Goal: Find specific page/section: Find specific page/section

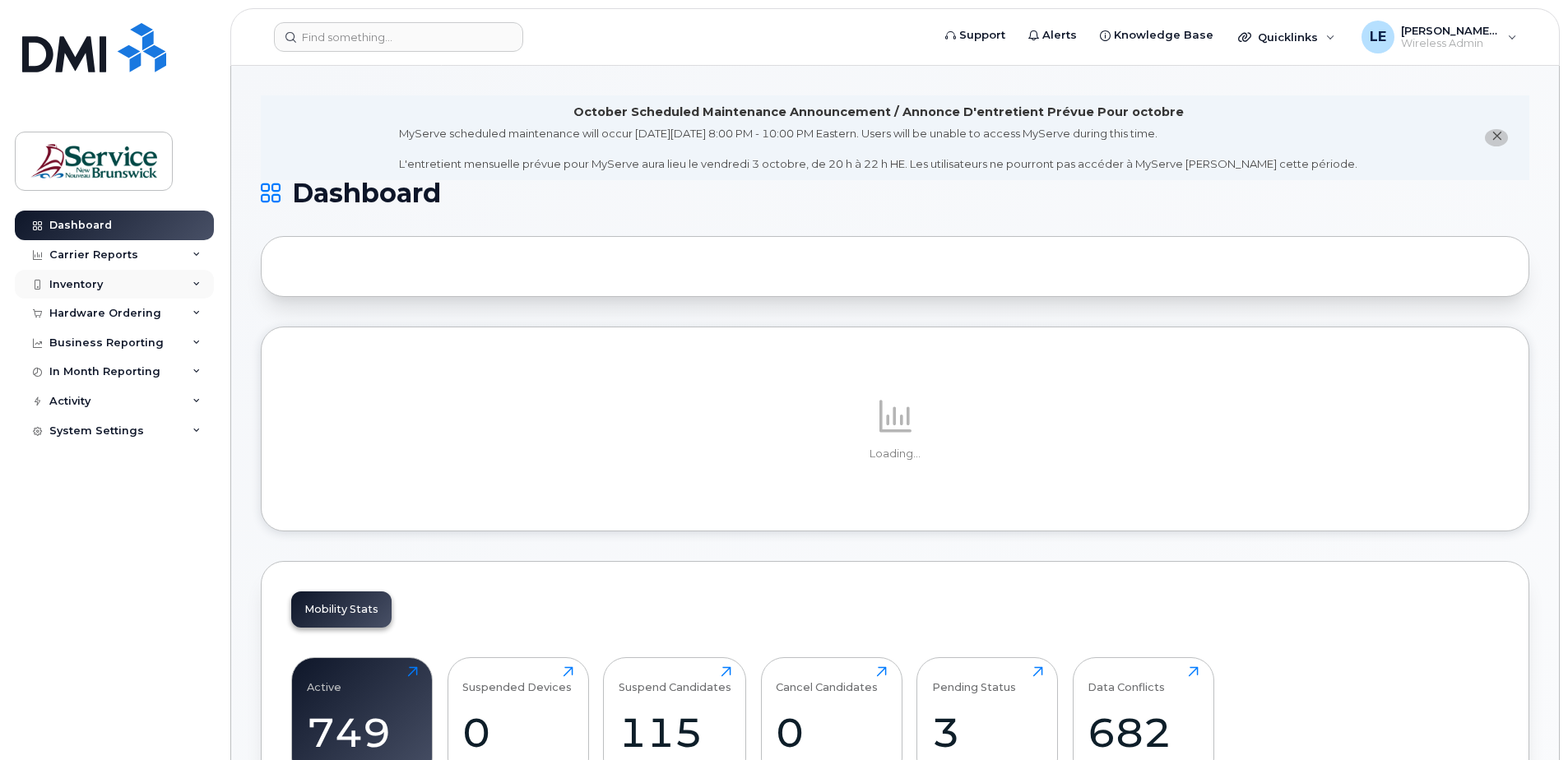
click at [80, 287] on div "Inventory" at bounding box center [76, 284] width 53 height 14
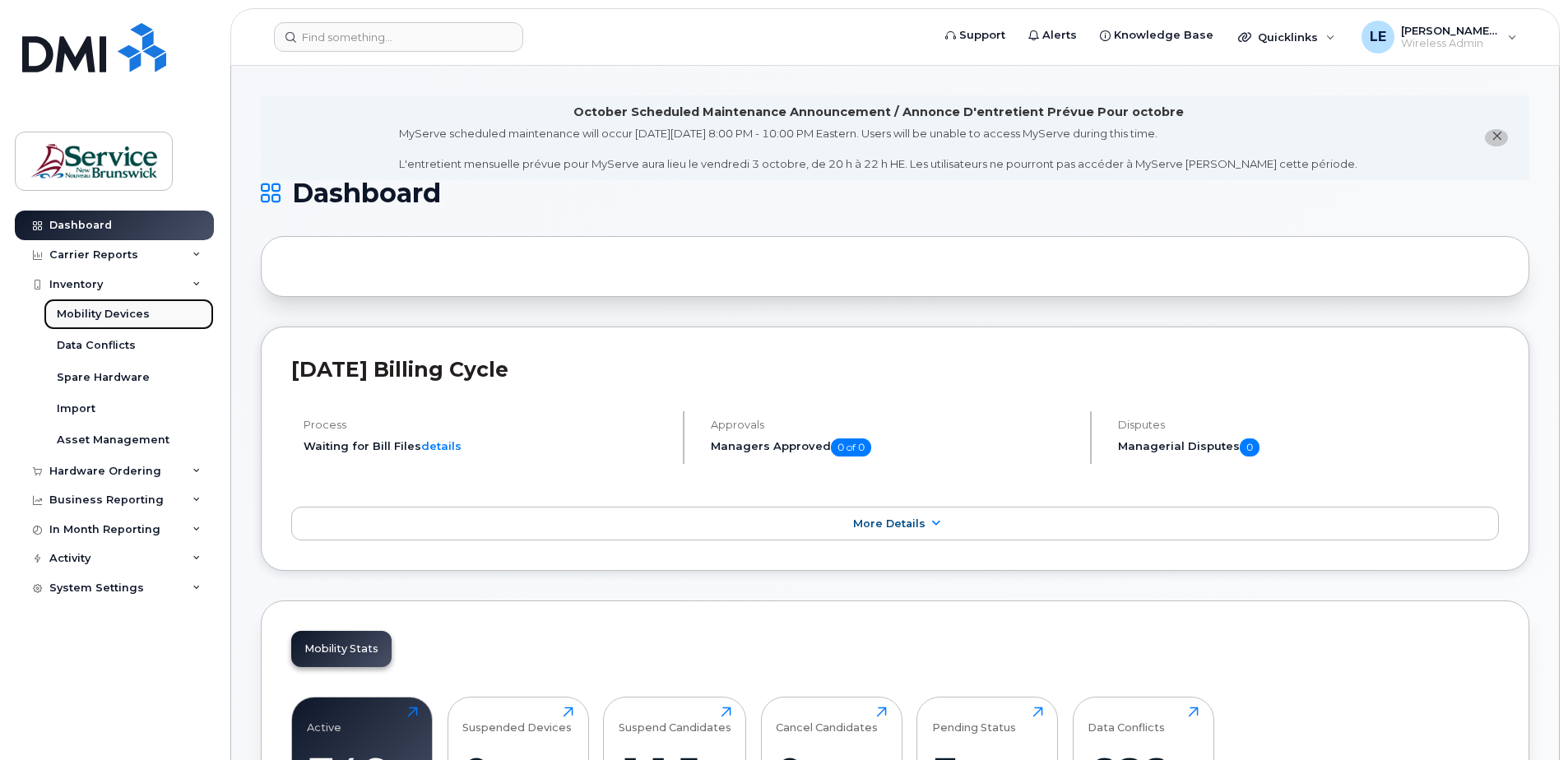
click at [85, 309] on div "Mobility Devices" at bounding box center [103, 314] width 93 height 14
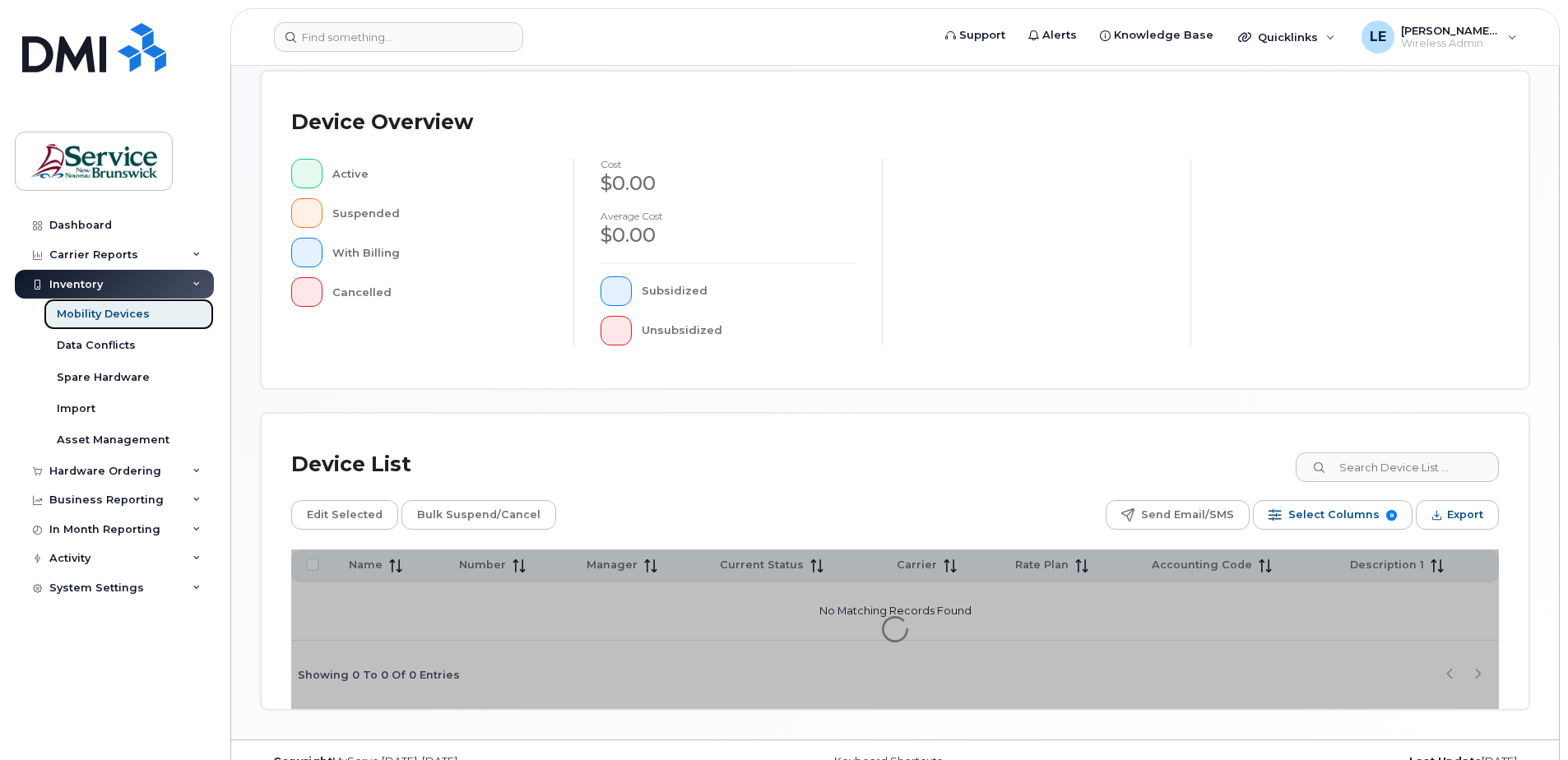
scroll to position [371, 0]
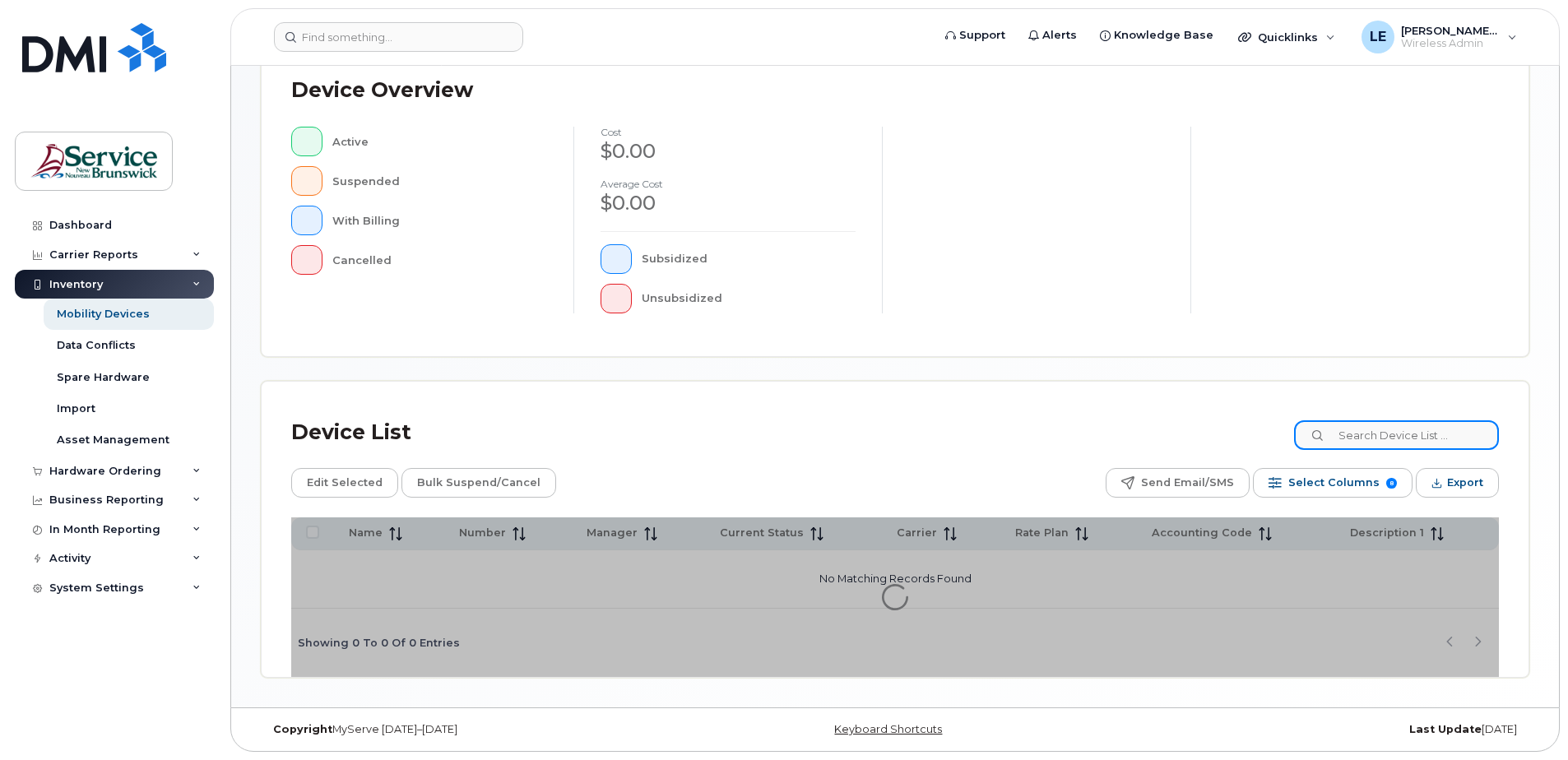
click at [1378, 428] on input at bounding box center [1397, 435] width 205 height 30
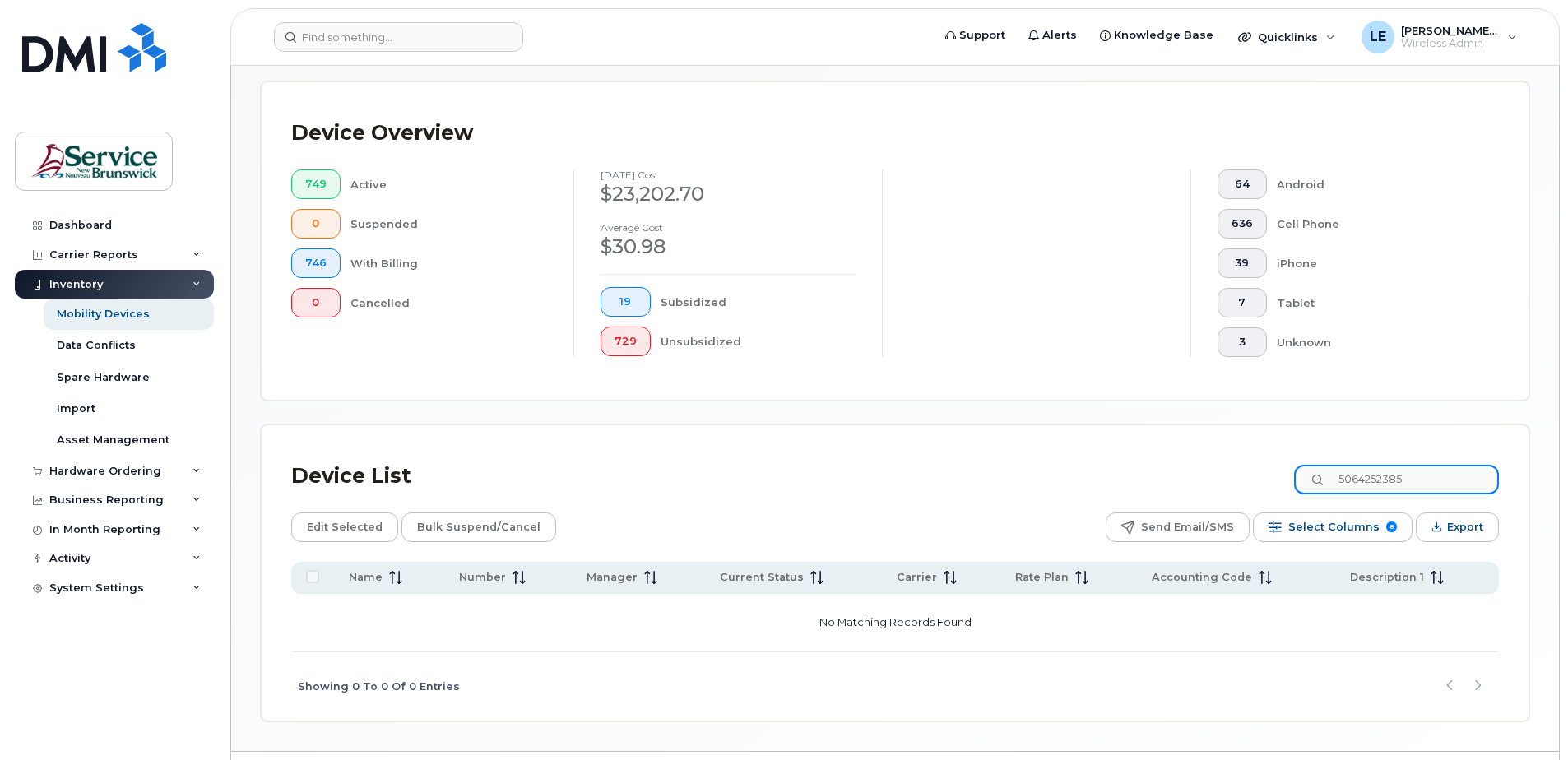
drag, startPoint x: 1436, startPoint y: 481, endPoint x: 1294, endPoint y: 481, distance: 142.0
click at [1294, 481] on div "Device List 5064252385" at bounding box center [895, 476] width 1208 height 42
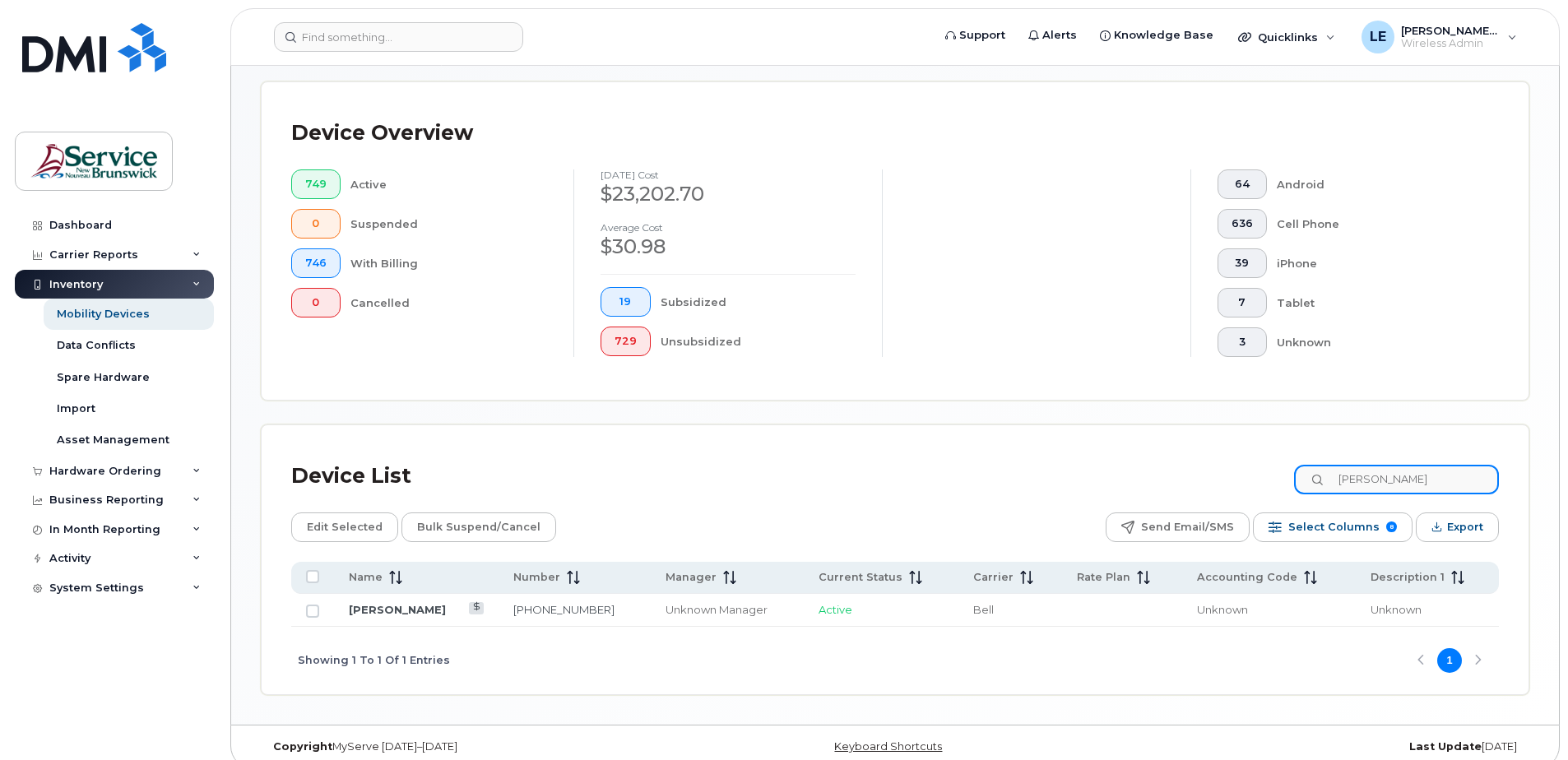
type input "[PERSON_NAME]"
drag, startPoint x: 1402, startPoint y: 480, endPoint x: 1279, endPoint y: 480, distance: 123.0
click at [1279, 480] on div "Device List [PERSON_NAME]" at bounding box center [895, 476] width 1208 height 42
